Goal: Information Seeking & Learning: Learn about a topic

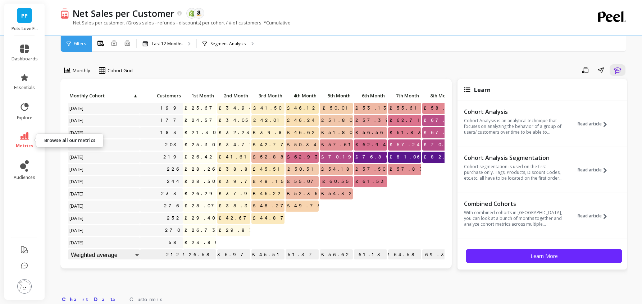
click at [24, 145] on span "metrics" at bounding box center [25, 146] width 18 height 6
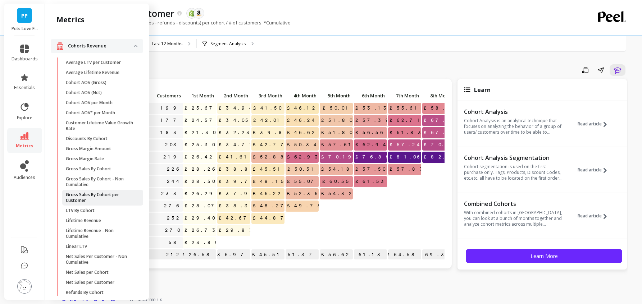
scroll to position [39, 0]
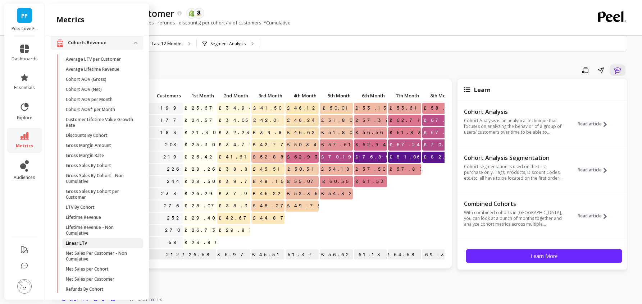
click at [91, 245] on span "Linear LTV" at bounding box center [100, 244] width 69 height 6
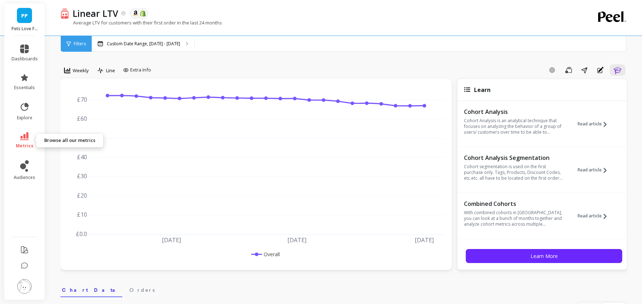
click at [28, 145] on span "metrics" at bounding box center [25, 146] width 18 height 6
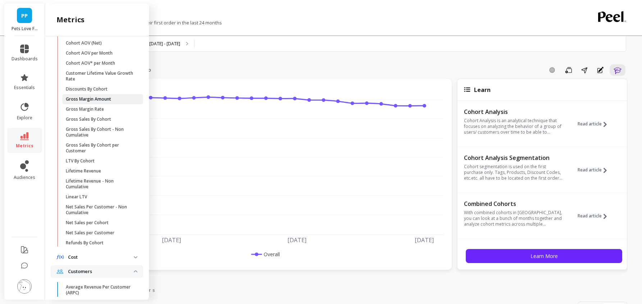
scroll to position [92, 0]
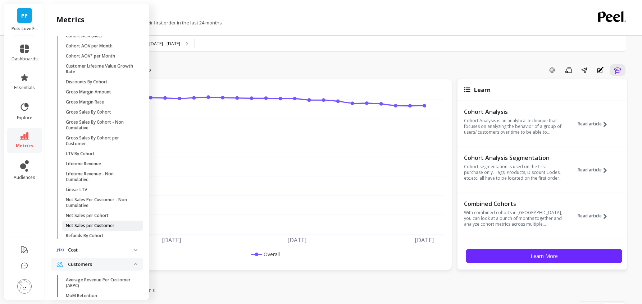
click at [104, 223] on p "Net Sales per Customer" at bounding box center [90, 226] width 49 height 6
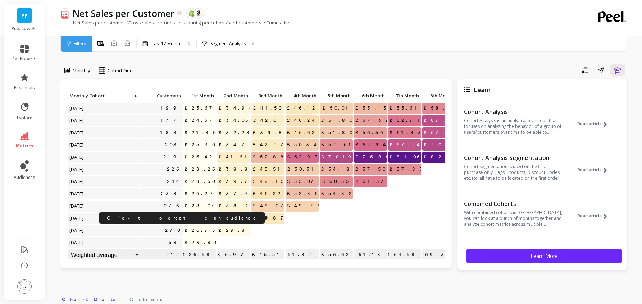
scroll to position [0, 0]
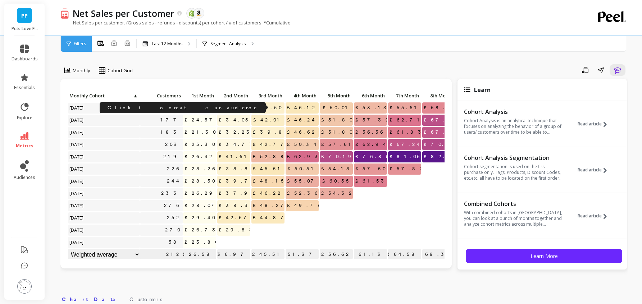
click at [179, 109] on link "199" at bounding box center [171, 108] width 24 height 11
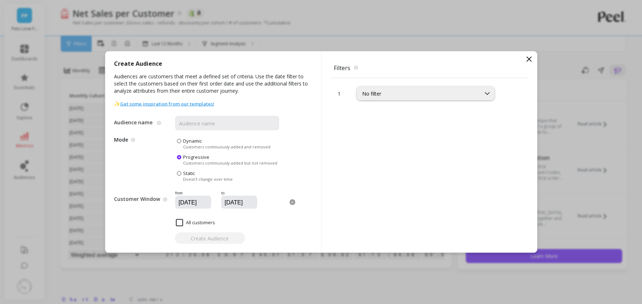
click at [528, 61] on icon at bounding box center [529, 59] width 9 height 9
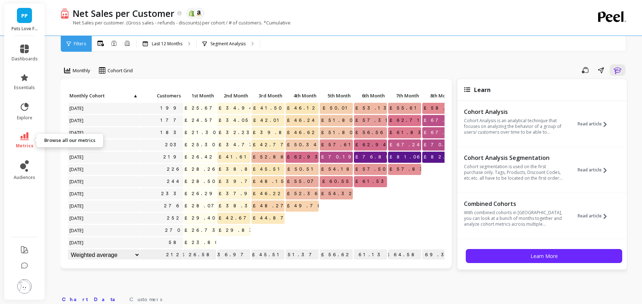
click at [19, 135] on link "metrics" at bounding box center [25, 140] width 26 height 17
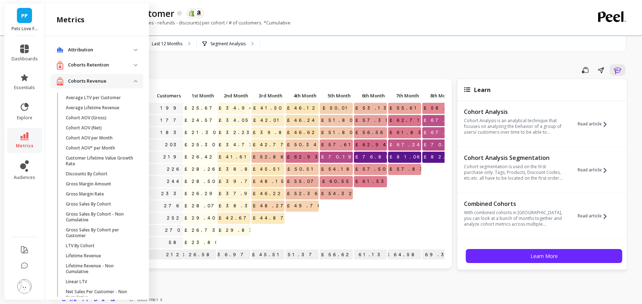
scroll to position [92, 0]
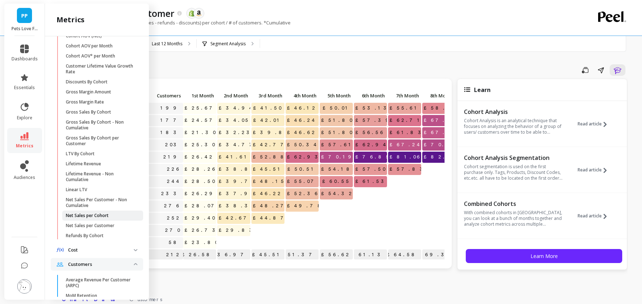
click at [114, 216] on span "Net Sales per Cohort" at bounding box center [100, 216] width 69 height 6
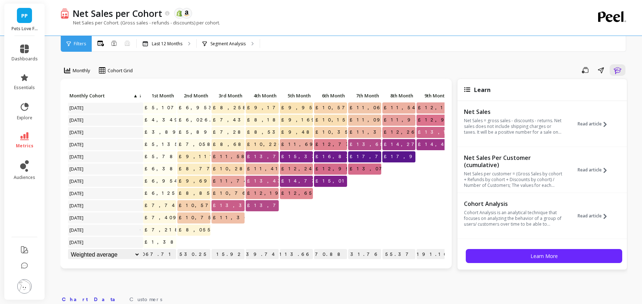
scroll to position [0, 0]
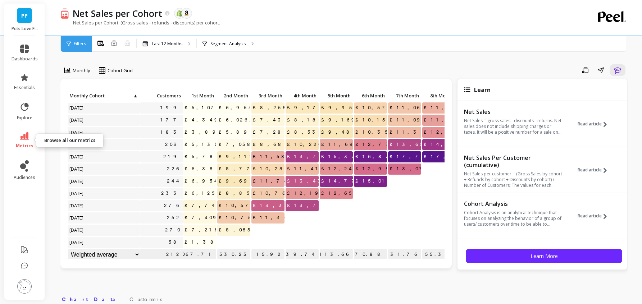
click at [24, 139] on icon at bounding box center [24, 136] width 9 height 8
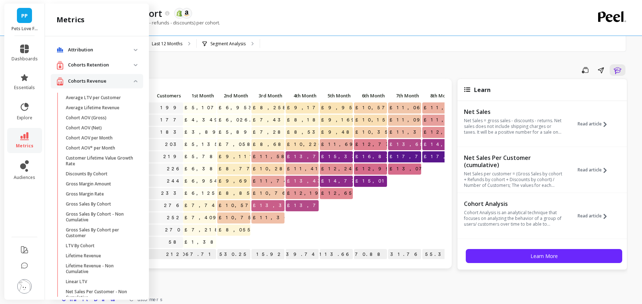
scroll to position [92, 0]
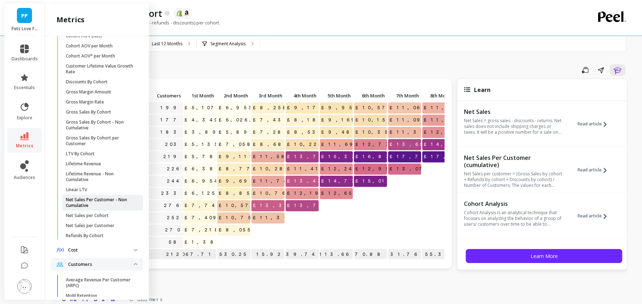
click at [107, 206] on p "Net Sales Per Customer - Non Cumulative" at bounding box center [100, 203] width 69 height 12
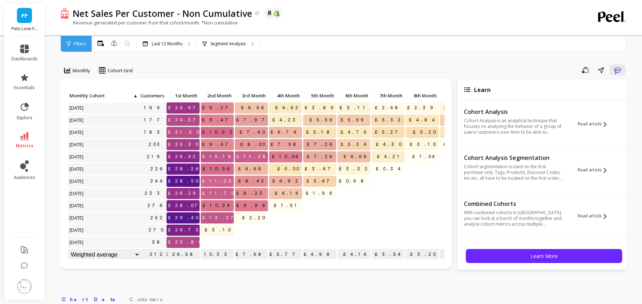
scroll to position [0, 0]
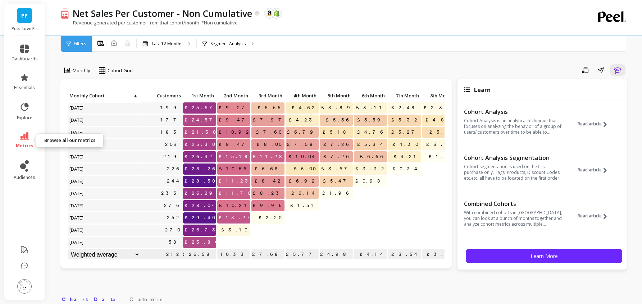
click at [28, 136] on icon at bounding box center [24, 136] width 9 height 8
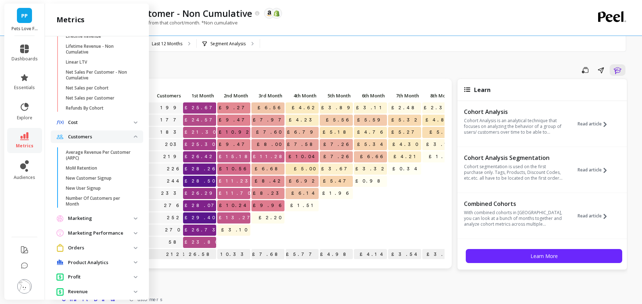
scroll to position [258, 0]
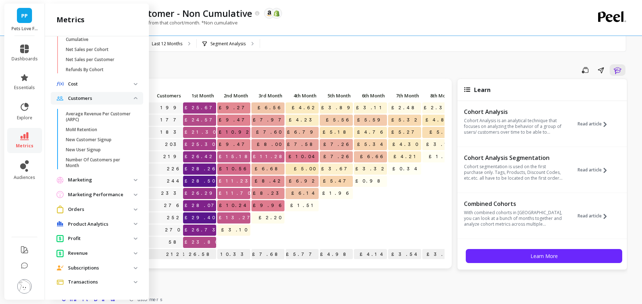
click at [112, 240] on p "Profit" at bounding box center [101, 238] width 66 height 7
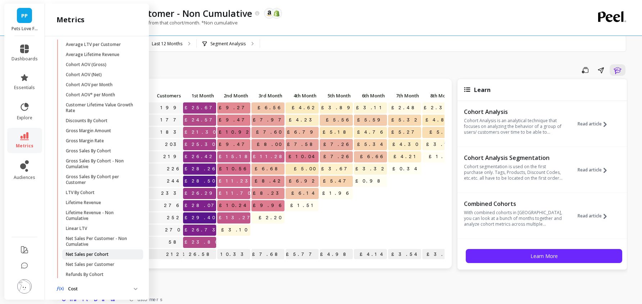
scroll to position [0, 0]
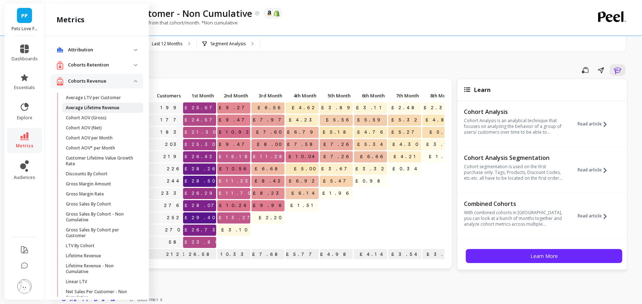
click at [94, 108] on p "Average Lifetime Revenue" at bounding box center [93, 108] width 54 height 6
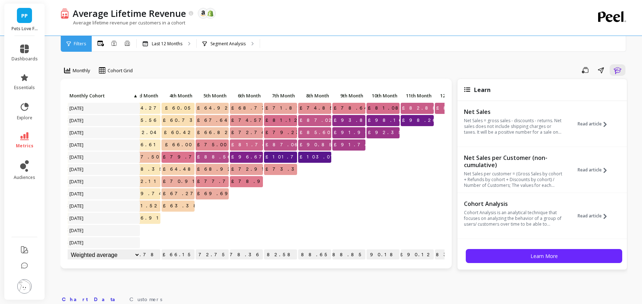
scroll to position [0, 148]
